Goal: Navigation & Orientation: Find specific page/section

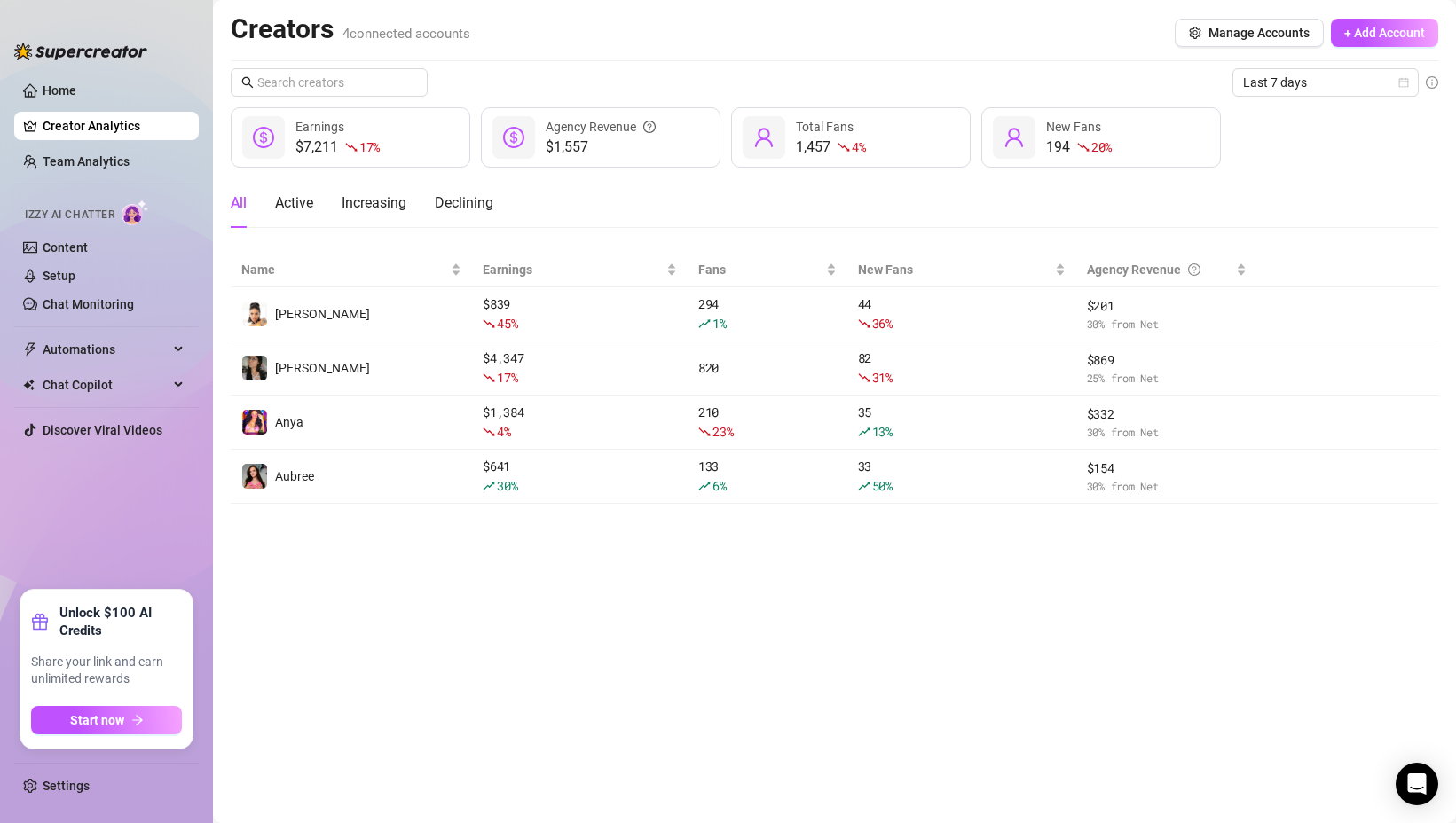
click at [438, 529] on main "Creators 4 connected accounts Manage Accounts + Add Account Last 7 days $7,211 …" at bounding box center [834, 411] width 1243 height 823
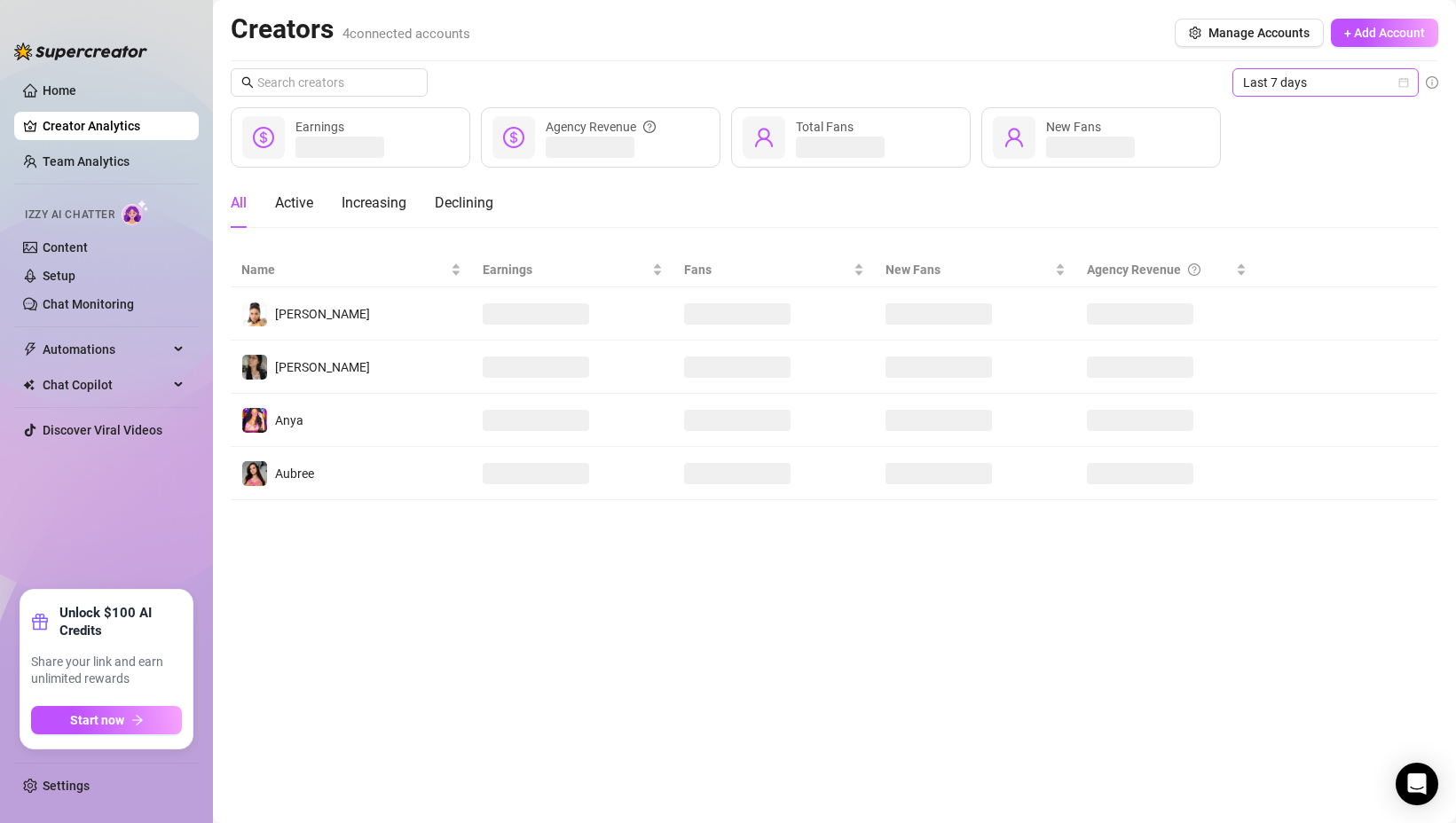
click at [1271, 96] on div "Last 7 days" at bounding box center [1325, 82] width 186 height 29
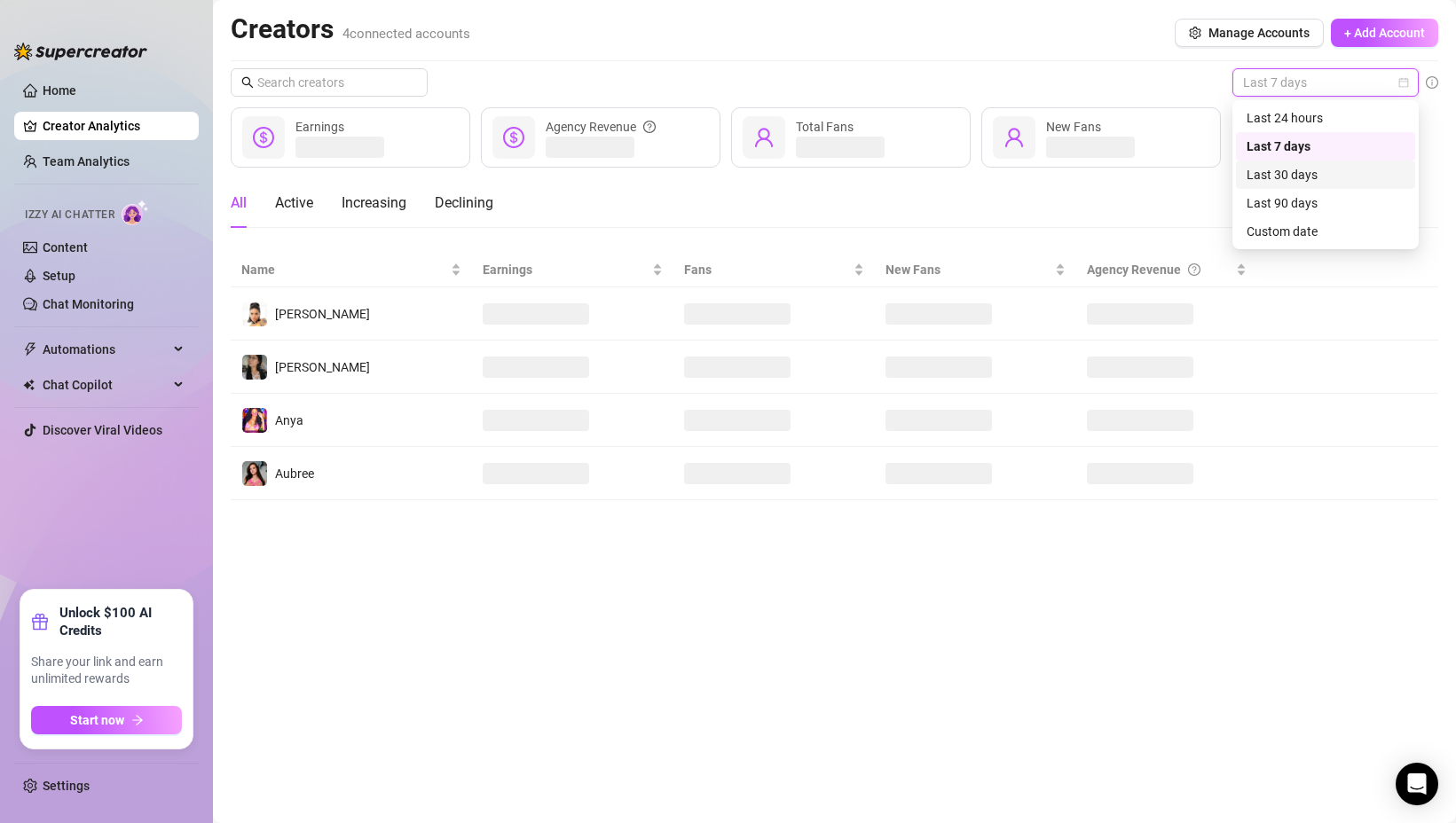
click at [1297, 182] on div "Last 30 days" at bounding box center [1325, 175] width 158 height 20
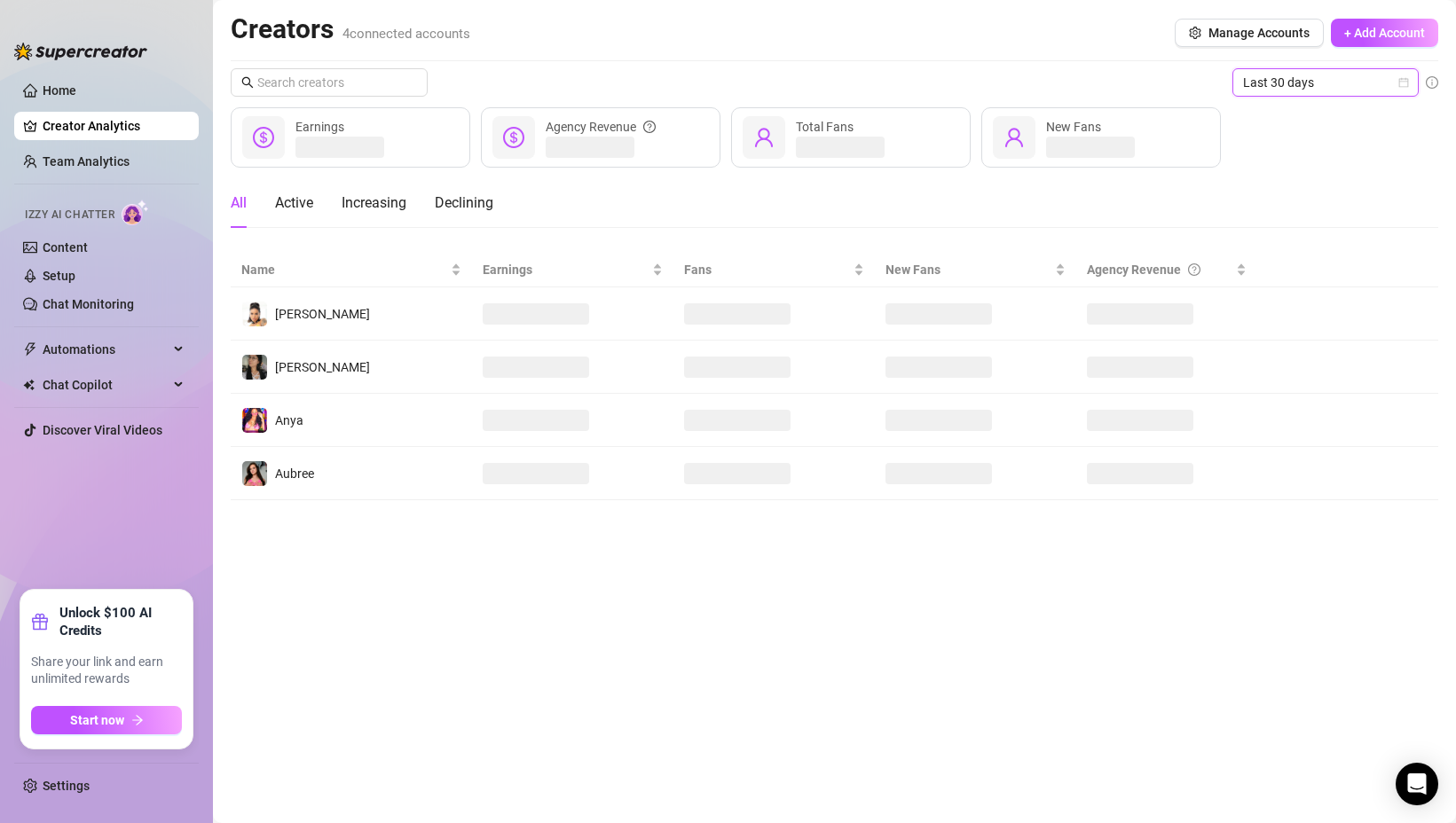
click at [1297, 182] on div "All Active Increasing Declining" at bounding box center [833, 202] width 1207 height 49
click at [112, 160] on link "Team Analytics" at bounding box center [86, 161] width 87 height 14
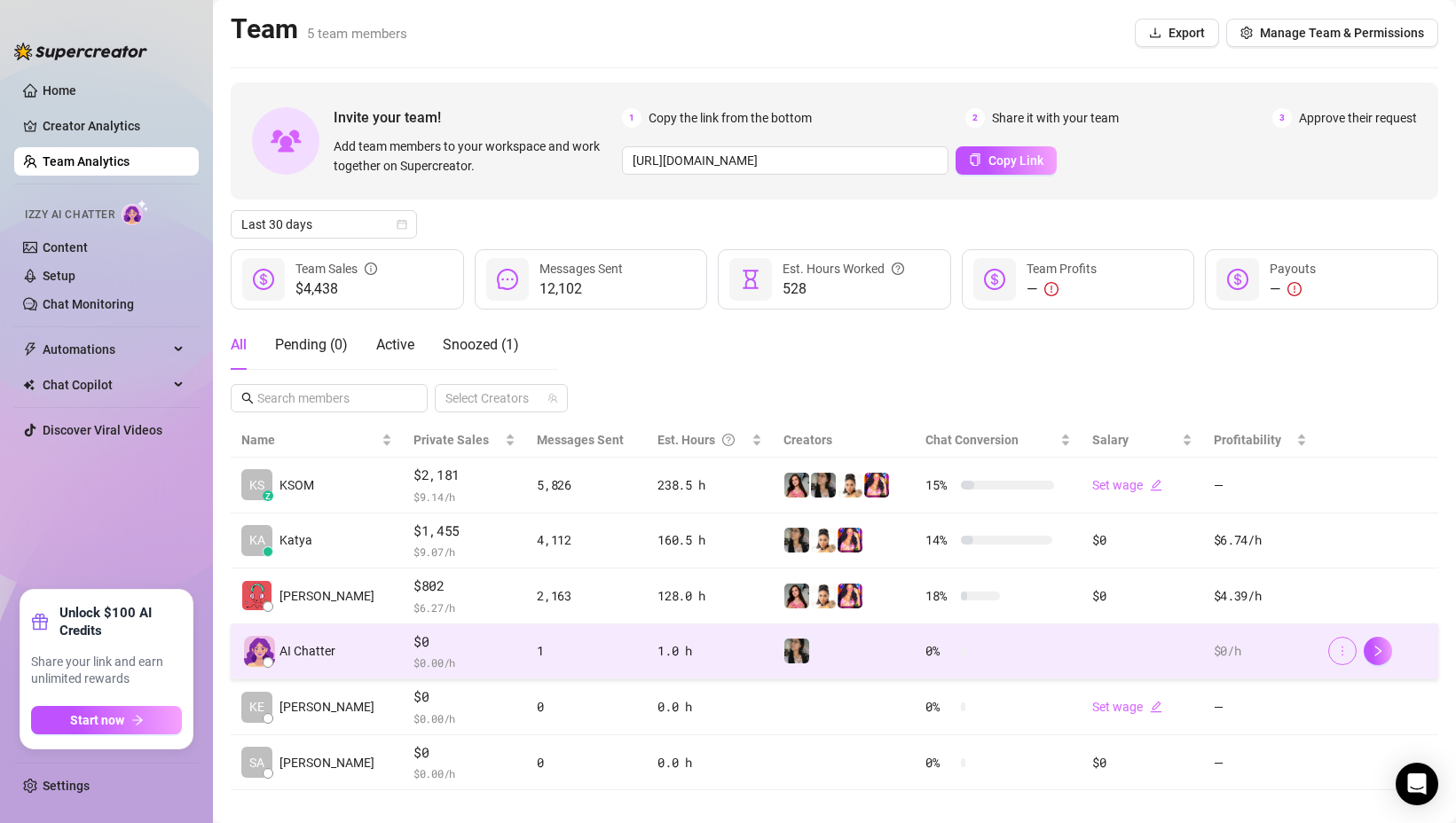
click at [1338, 654] on button "button" at bounding box center [1342, 651] width 29 height 29
click at [1372, 656] on icon "right" at bounding box center [1378, 651] width 13 height 13
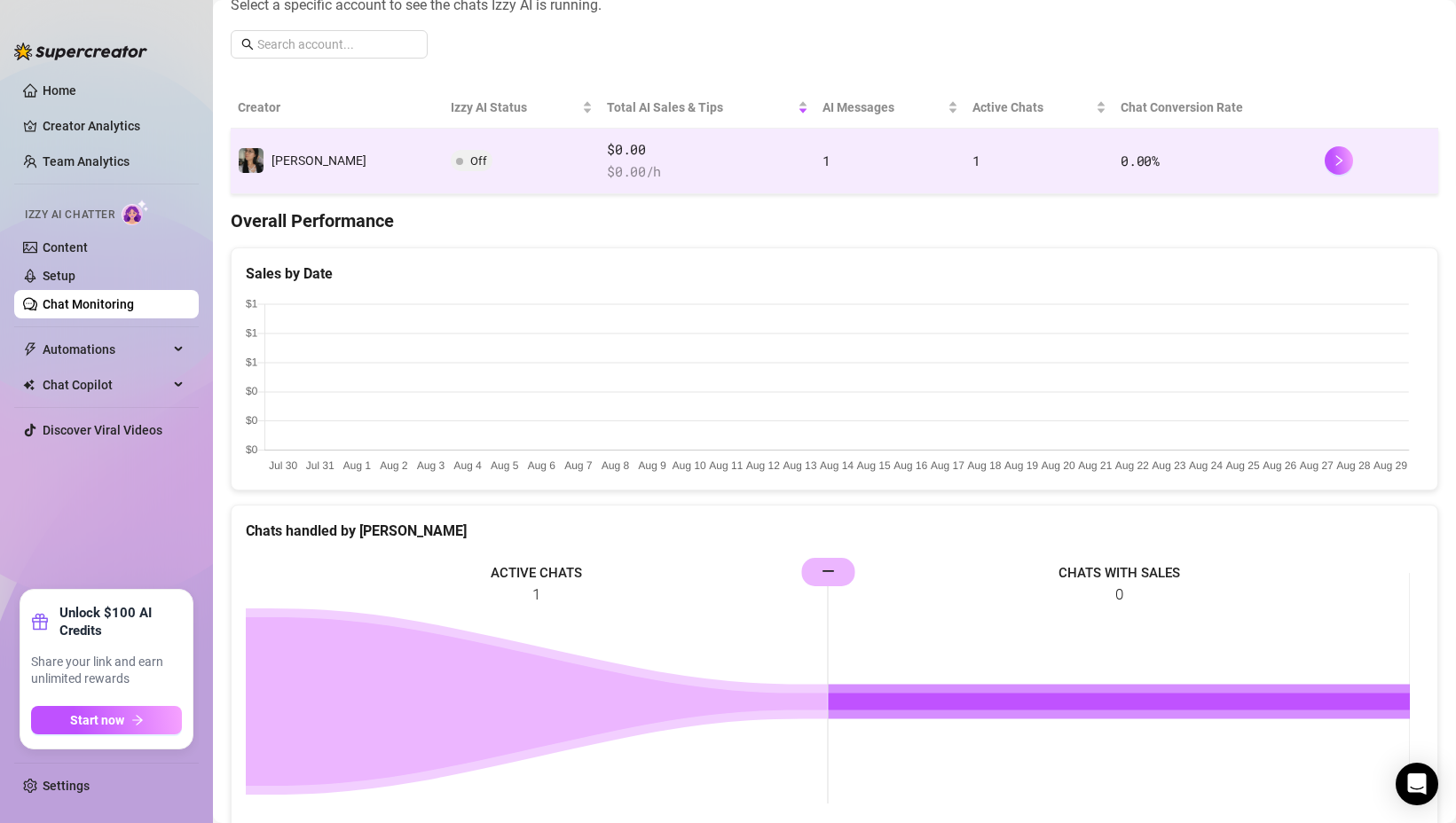
scroll to position [272, 0]
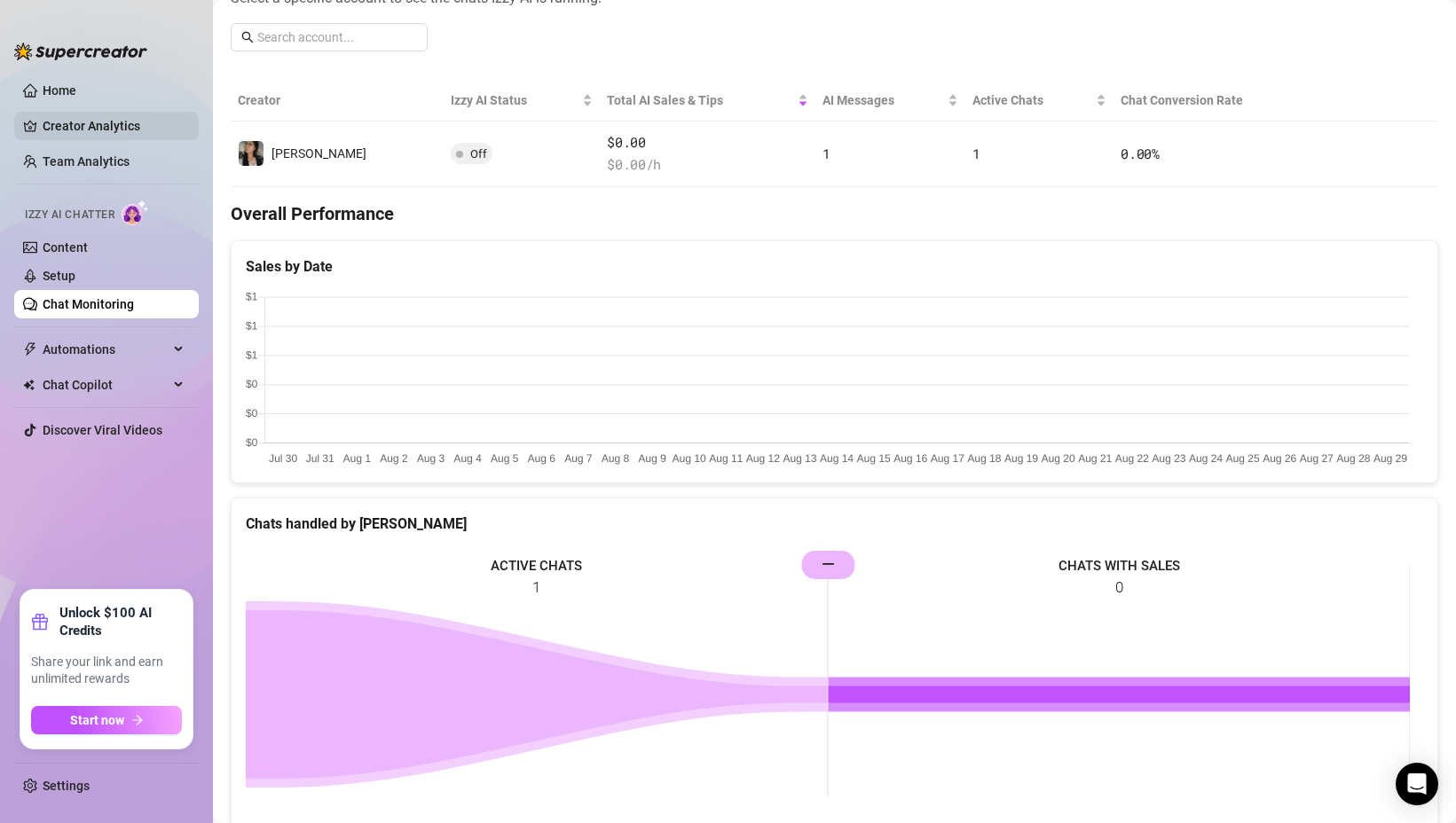
click at [102, 121] on link "Creator Analytics" at bounding box center [114, 126] width 142 height 29
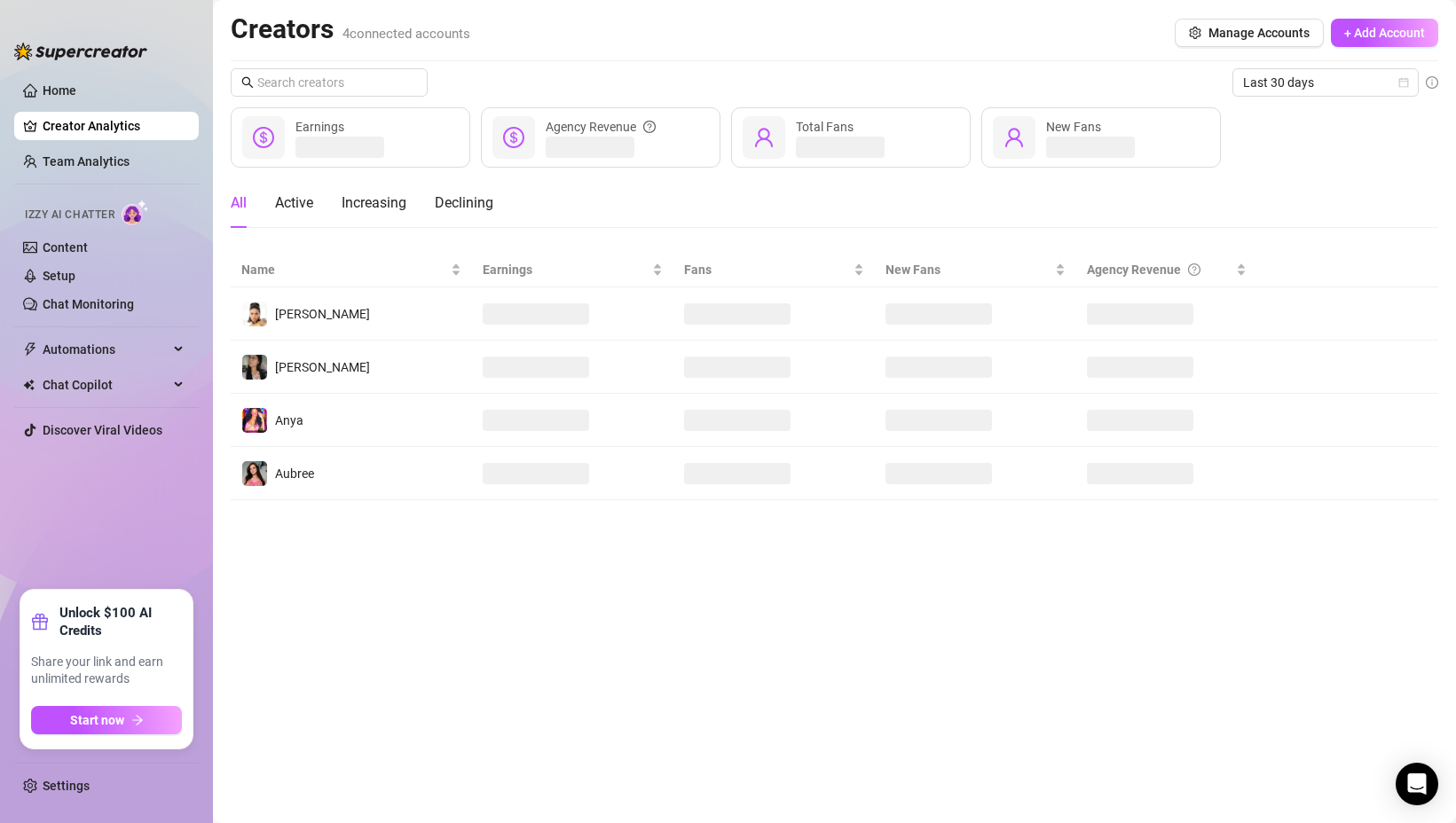
click at [401, 618] on main "Creators 4 connected accounts Manage Accounts + Add Account Last 30 days Earnin…" at bounding box center [834, 411] width 1243 height 823
click at [101, 162] on link "Team Analytics" at bounding box center [86, 161] width 87 height 14
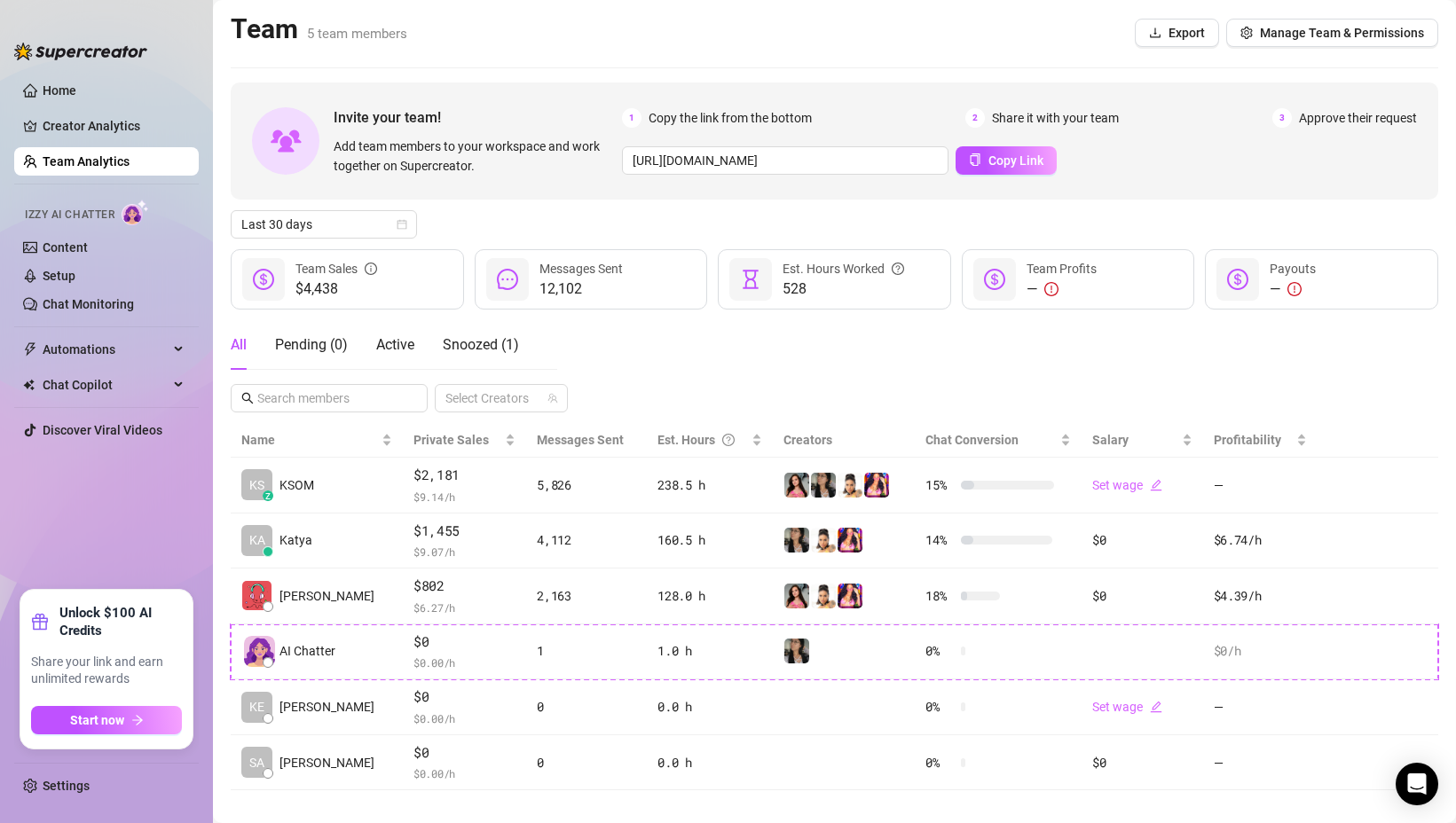
scroll to position [21, 0]
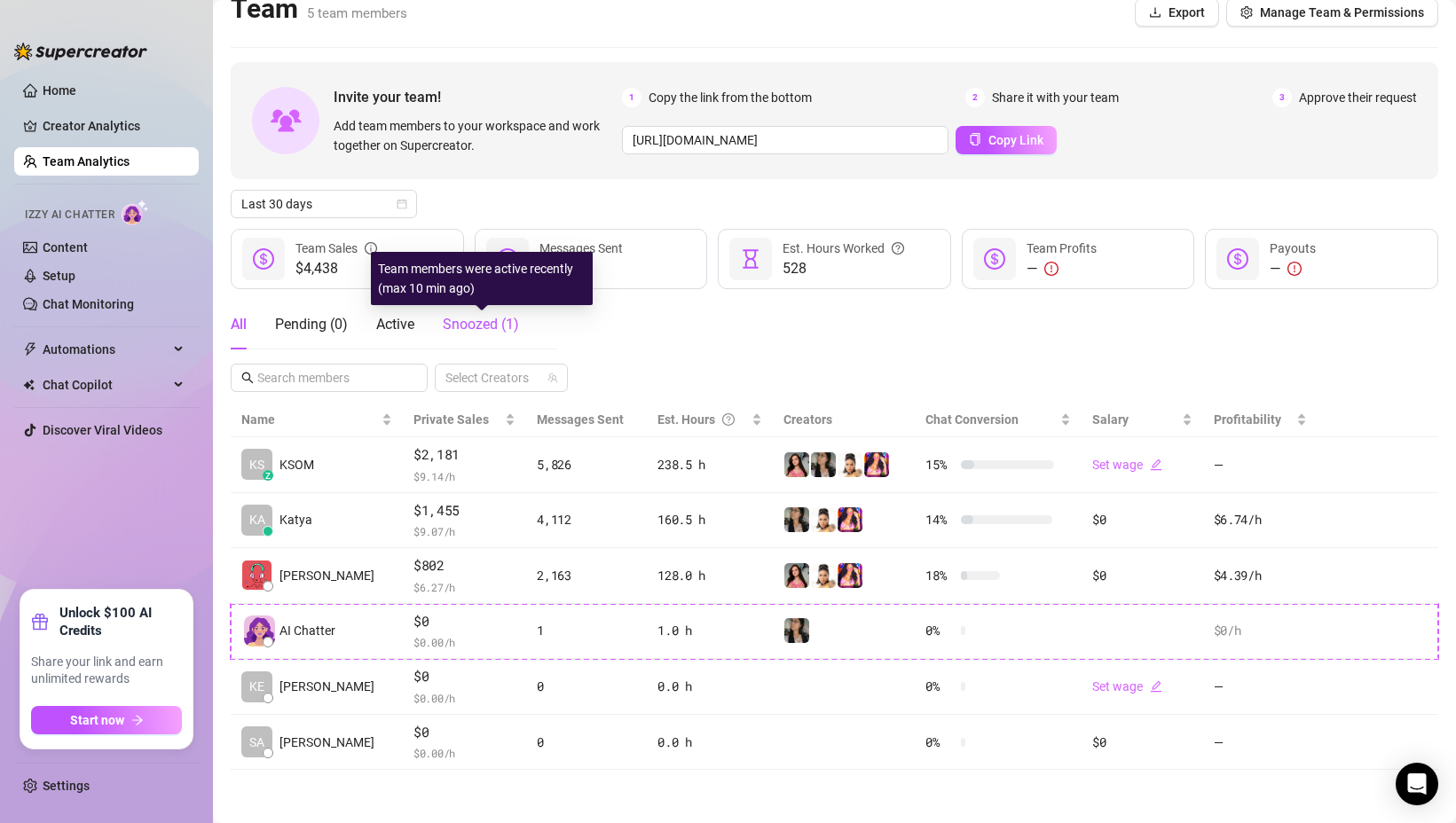
click at [454, 322] on span "Snoozed ( 1 )" at bounding box center [480, 323] width 76 height 17
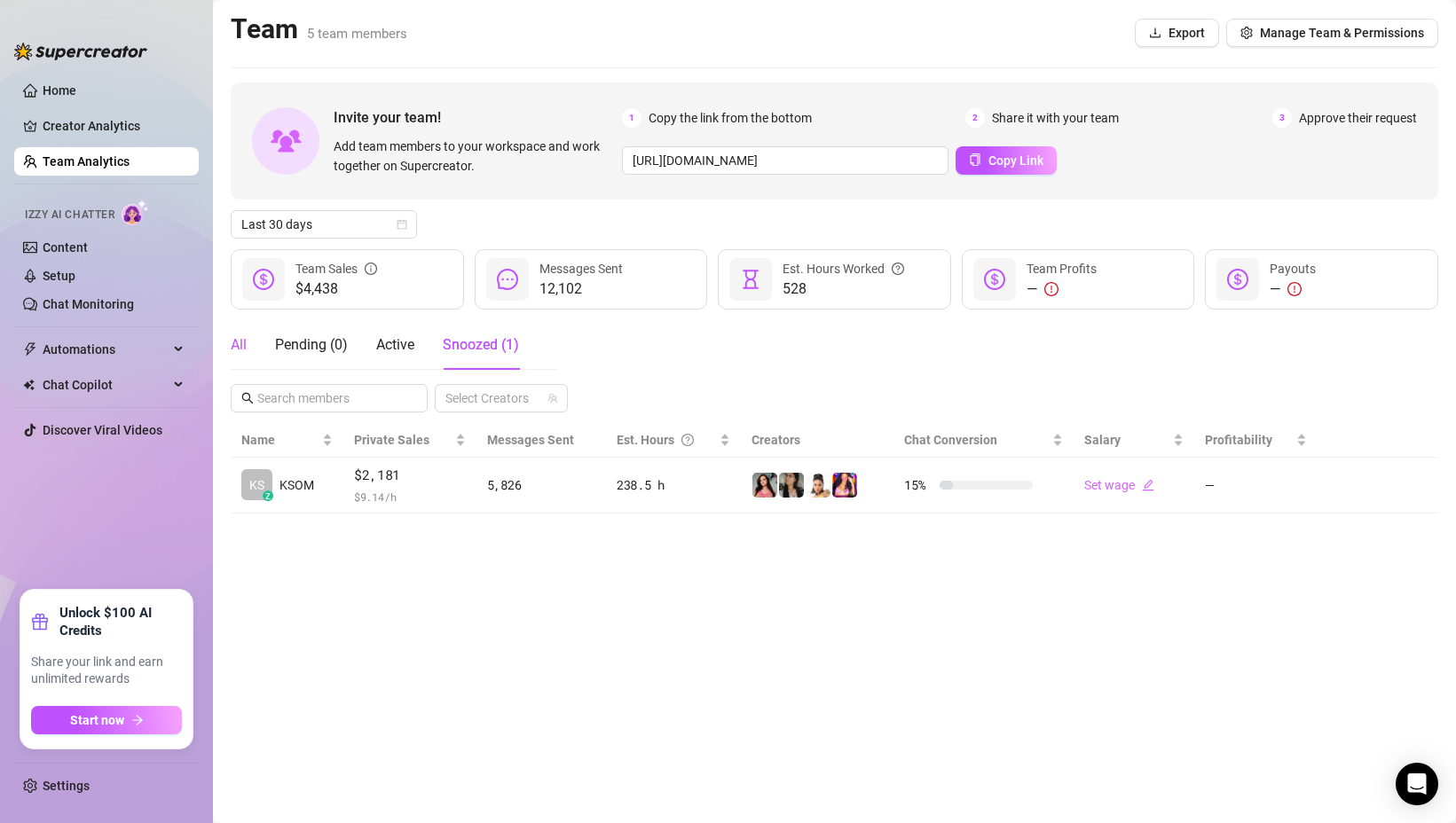
click at [243, 347] on div "All" at bounding box center [238, 345] width 16 height 21
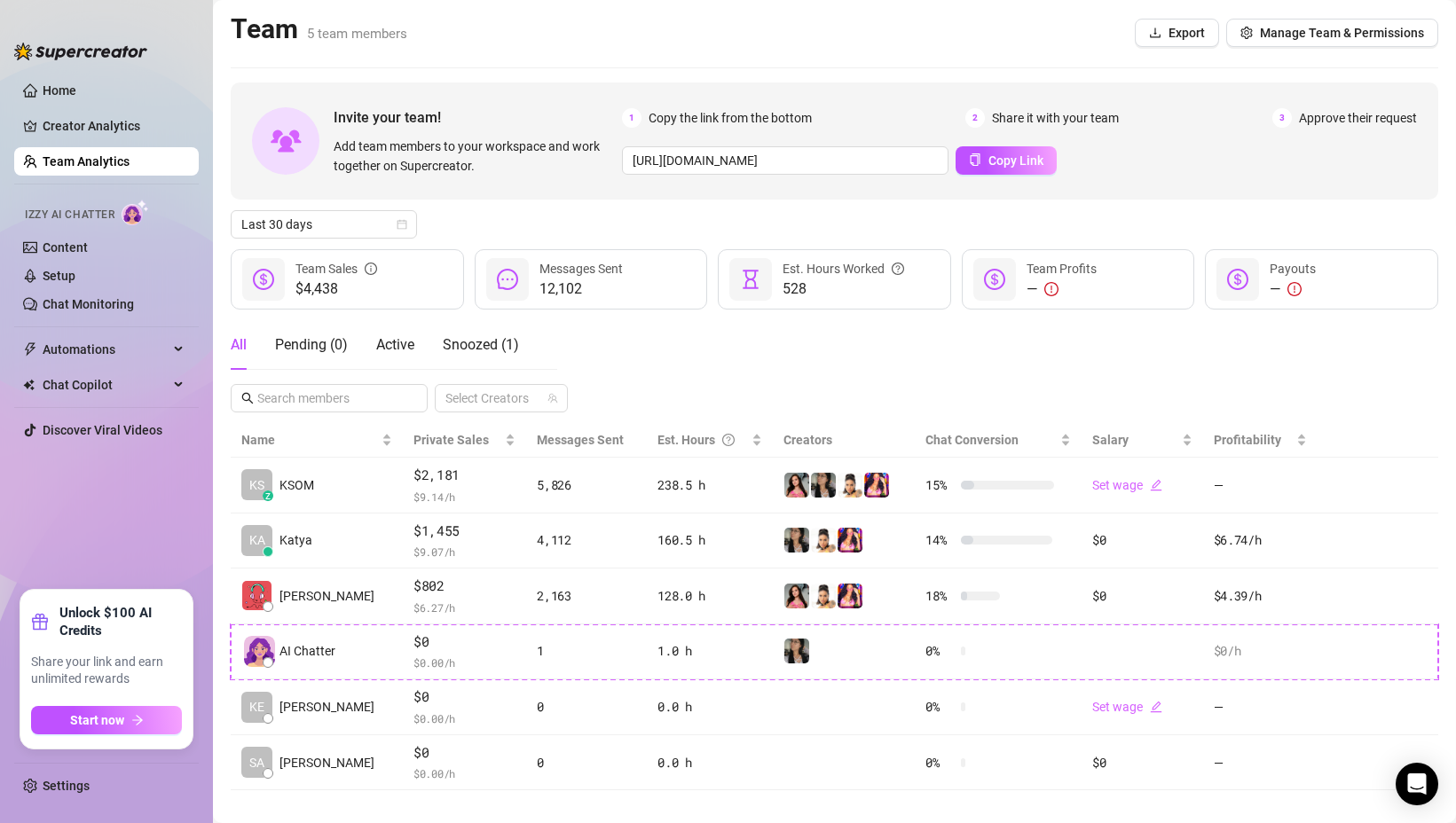
click at [885, 376] on div "All Pending ( 0 ) Active Snoozed ( 1 ) Select Creators" at bounding box center [833, 365] width 1207 height 92
click at [171, 131] on link "Creator Analytics" at bounding box center [114, 126] width 142 height 29
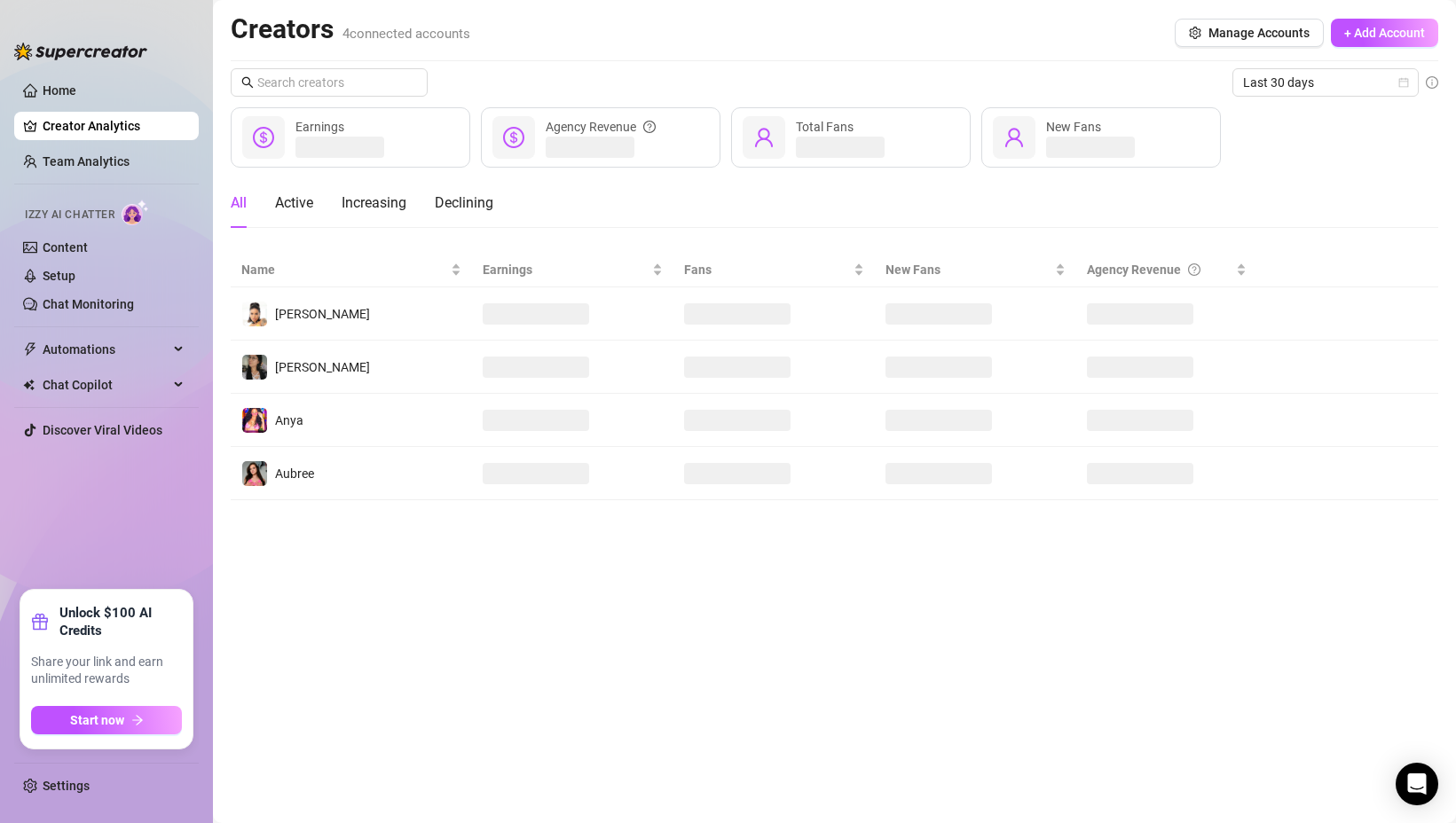
click at [642, 588] on main "Creators 4 connected accounts Manage Accounts + Add Account Last 30 days Earnin…" at bounding box center [834, 411] width 1243 height 823
click at [306, 687] on main "Creators 4 connected accounts Manage Accounts + Add Account Last 30 days Earnin…" at bounding box center [834, 411] width 1243 height 823
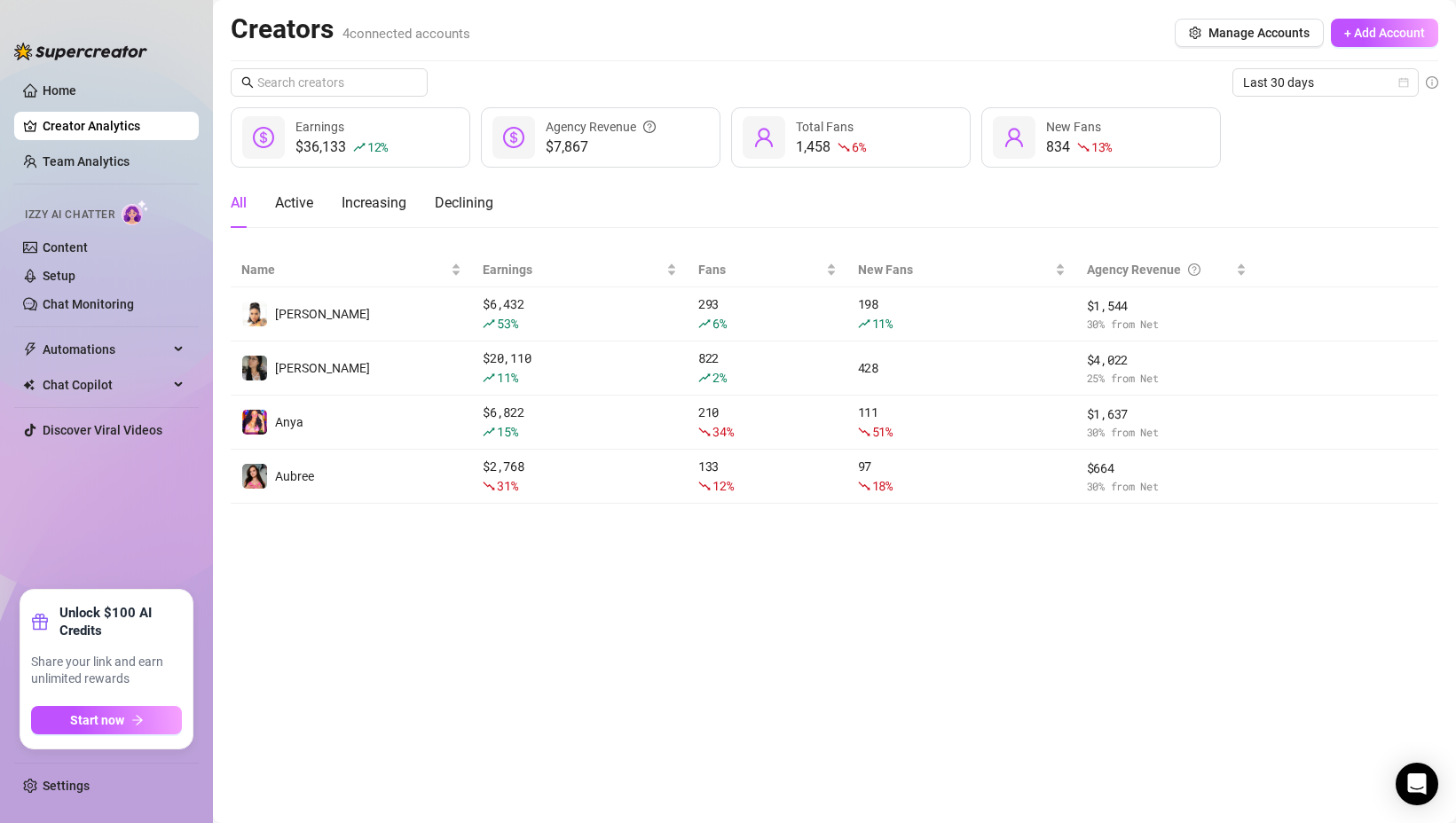
click at [665, 699] on main "Creators 4 connected accounts Manage Accounts + Add Account Last 30 days $36,13…" at bounding box center [834, 411] width 1243 height 823
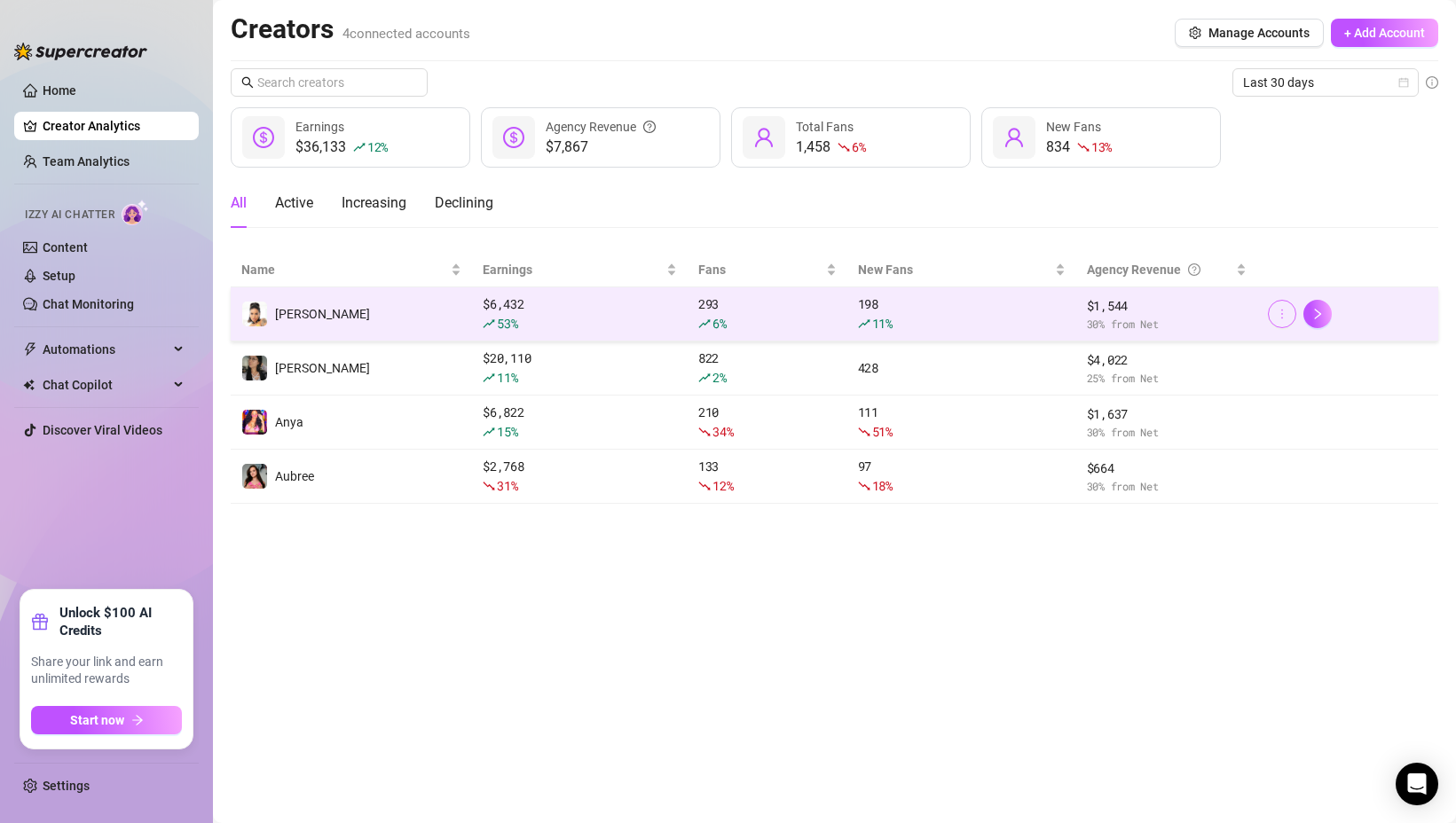
click at [1281, 305] on button "button" at bounding box center [1282, 314] width 29 height 29
click at [1320, 313] on icon "right" at bounding box center [1317, 314] width 13 height 13
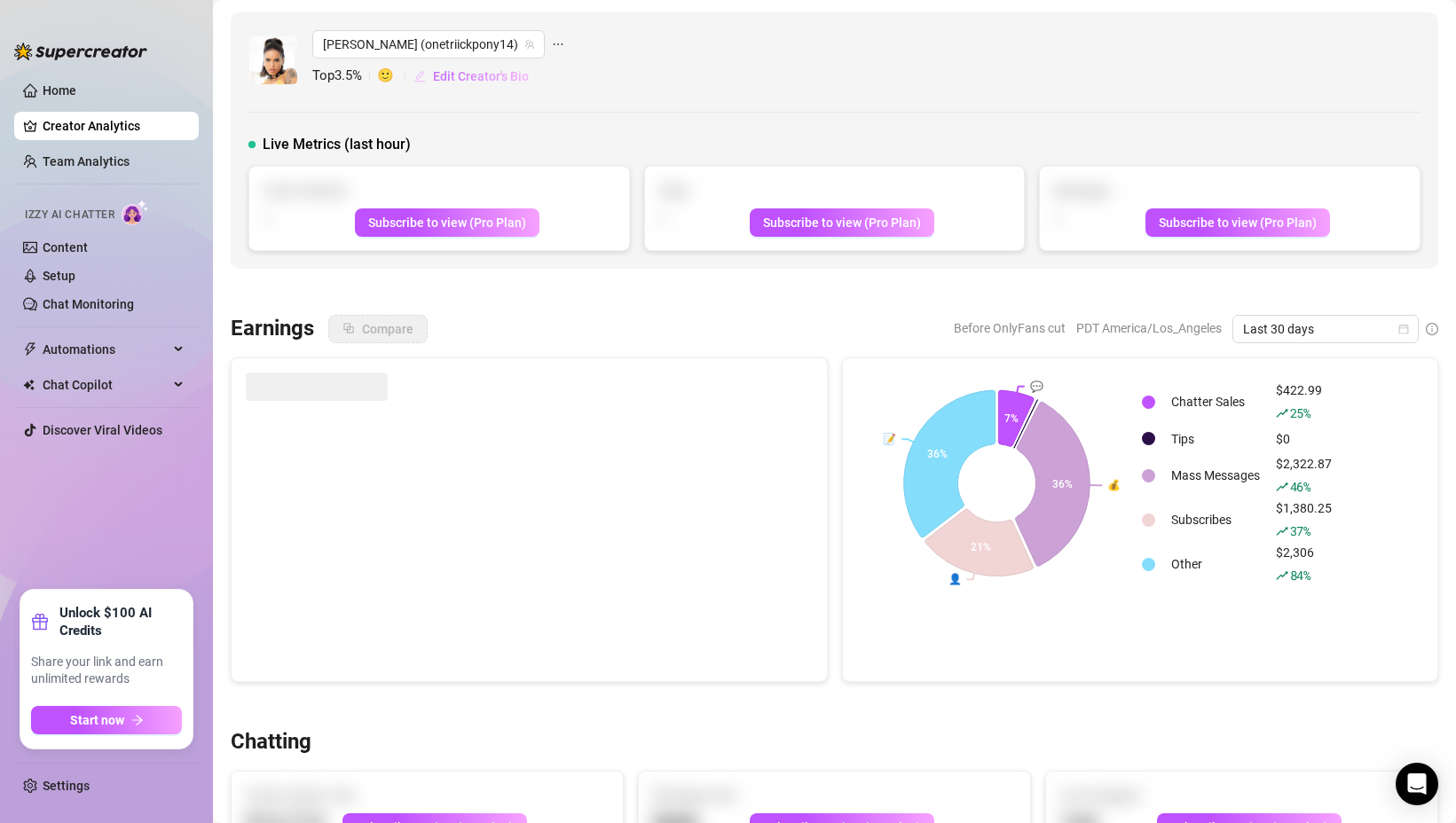
click at [438, 73] on span "Edit Creator's Bio" at bounding box center [480, 76] width 96 height 14
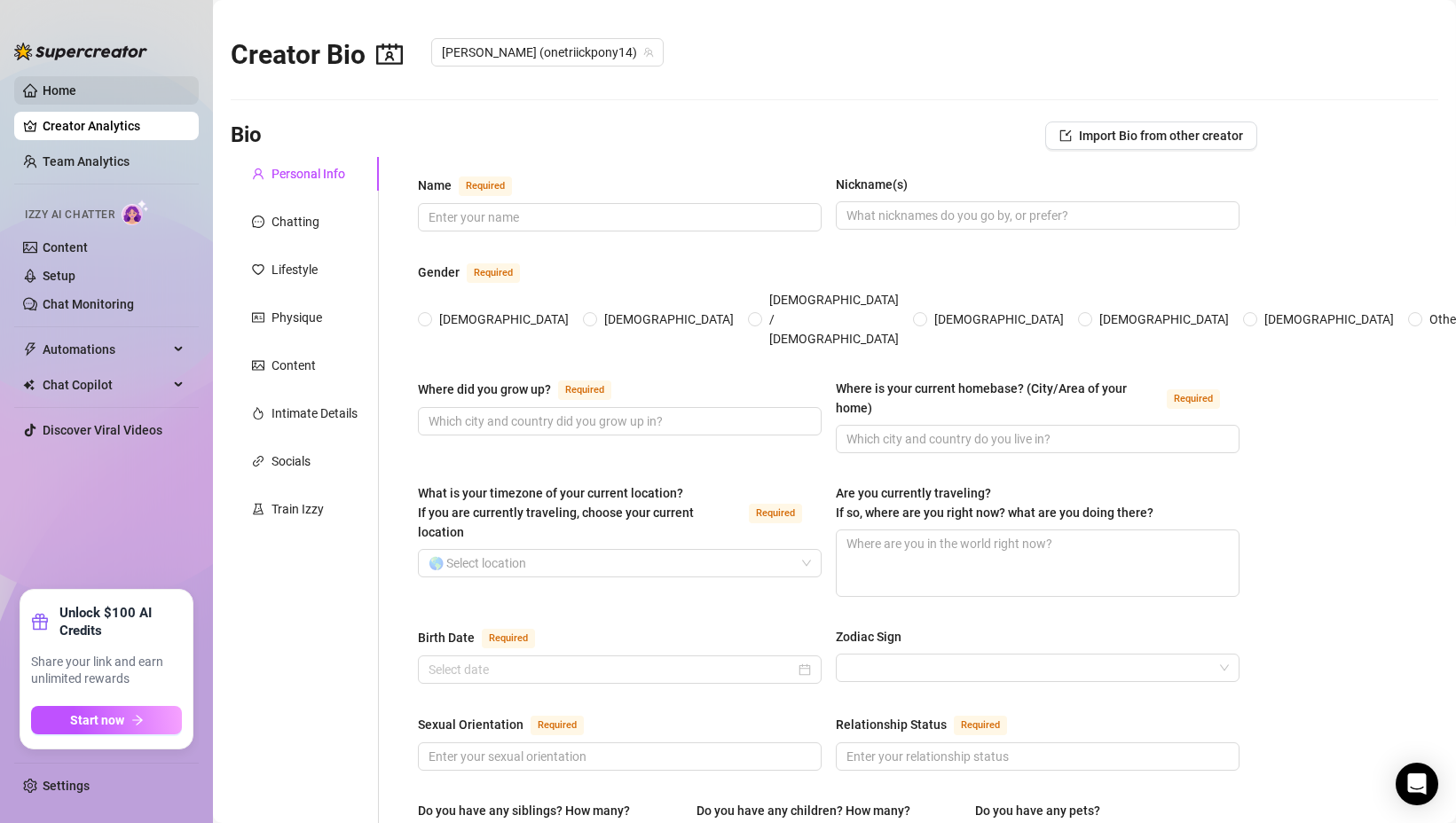
click at [55, 83] on link "Home" at bounding box center [60, 90] width 34 height 14
